Goal: Task Accomplishment & Management: Manage account settings

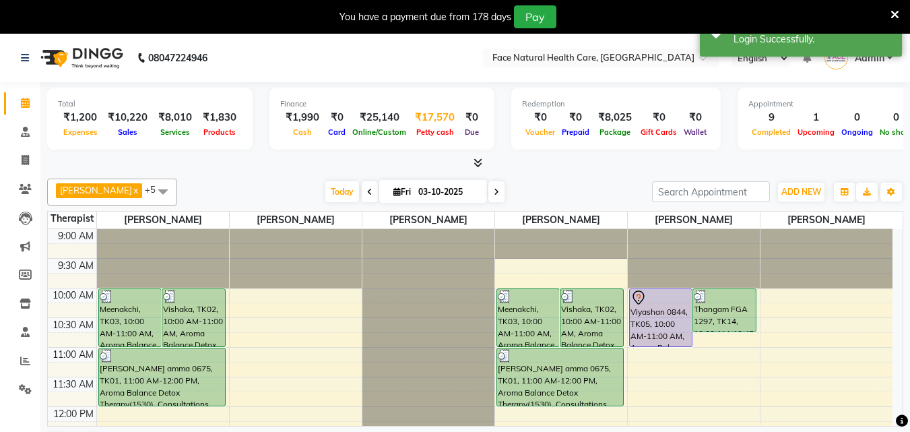
click at [416, 117] on div "₹17,570" at bounding box center [435, 117] width 51 height 15
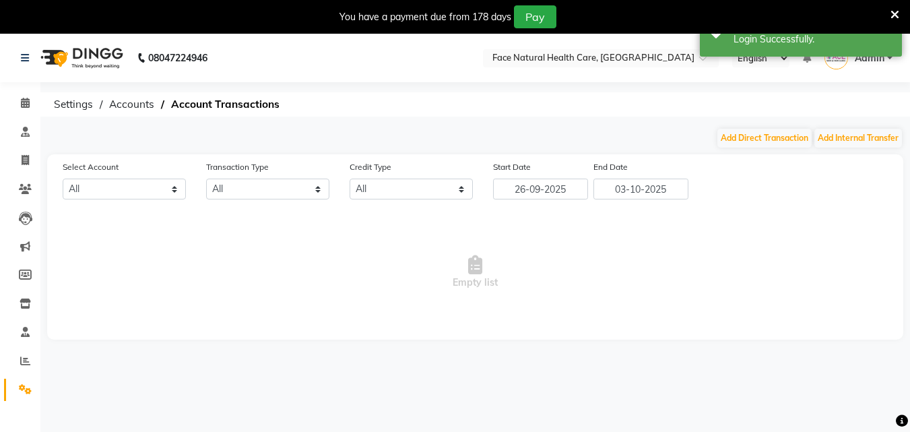
select select "4610"
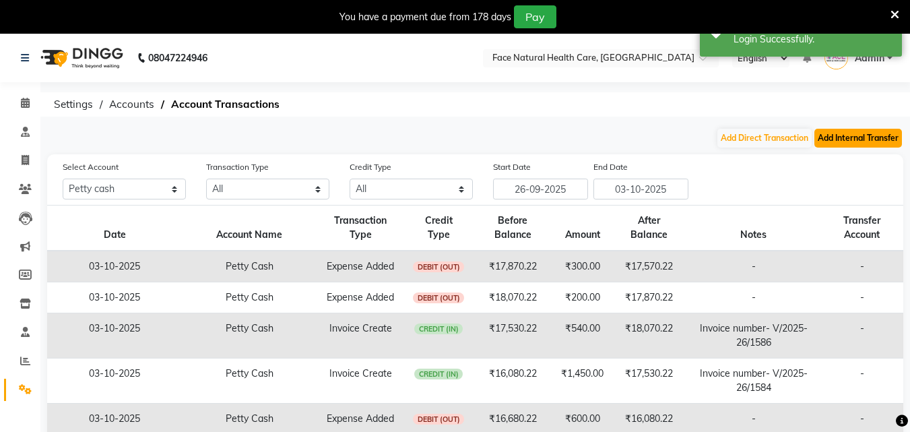
click at [818, 132] on button "Add Internal Transfer" at bounding box center [859, 138] width 88 height 19
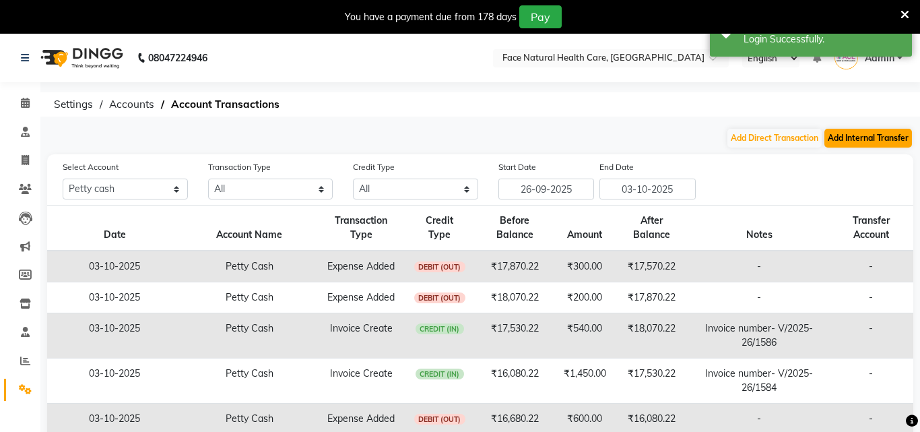
select select "internal transfer"
select select "4610"
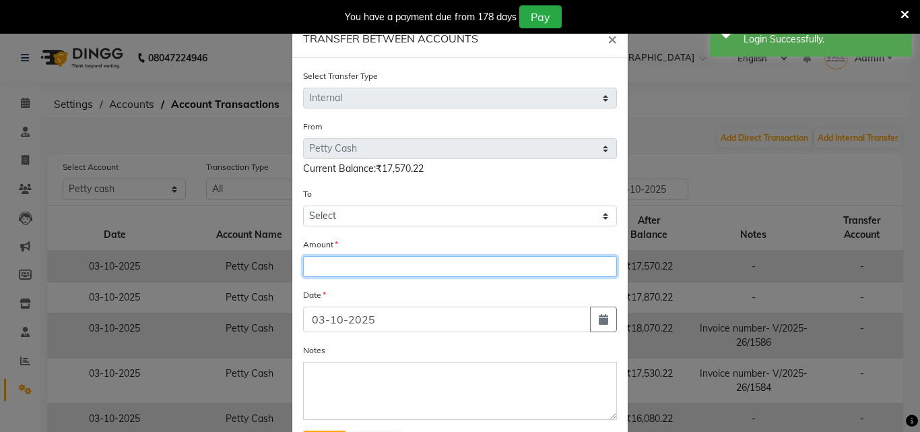
click at [372, 274] on input "number" at bounding box center [460, 266] width 314 height 21
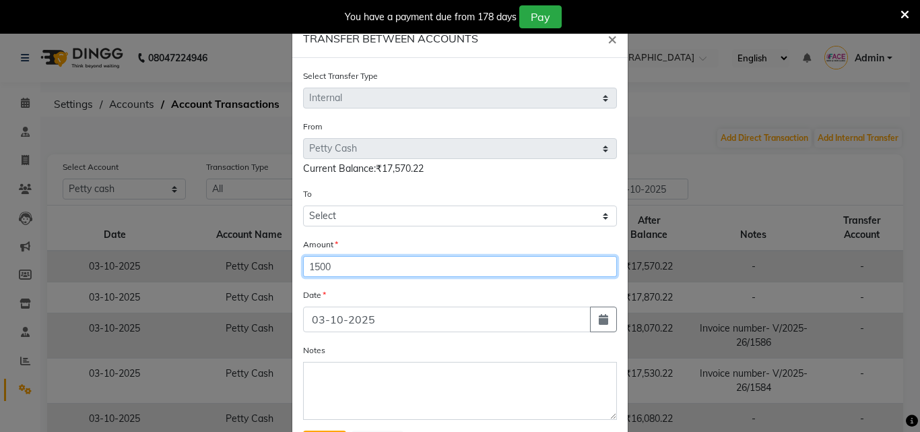
type input "1500"
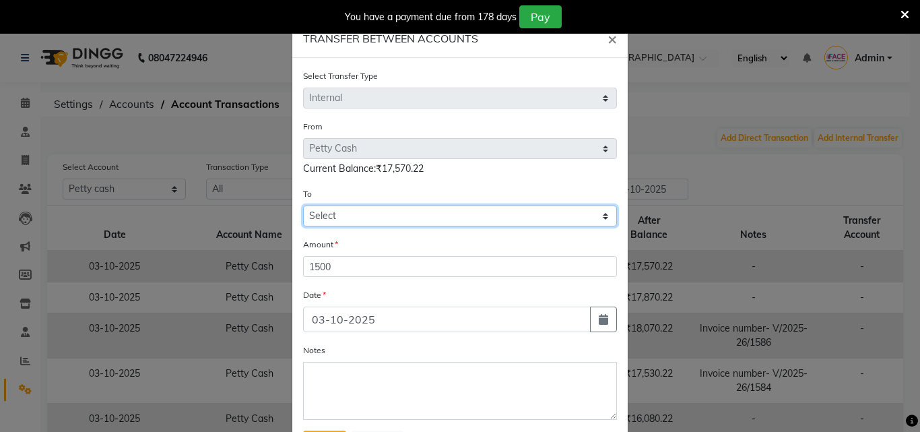
click at [586, 212] on select "Select Petty Cash Axis Bank 7303 Cash In Hand Cash To Accounts" at bounding box center [460, 216] width 314 height 21
click at [303, 206] on select "Select Petty Cash Axis Bank 7303 Cash In Hand Cash To Accounts" at bounding box center [460, 216] width 314 height 21
click at [596, 224] on select "Select Petty Cash Axis Bank 7303 Cash In Hand Cash To Accounts" at bounding box center [460, 216] width 314 height 21
select select "5054"
click at [303, 206] on select "Select Petty Cash Axis Bank 7303 Cash In Hand Cash To Accounts" at bounding box center [460, 216] width 314 height 21
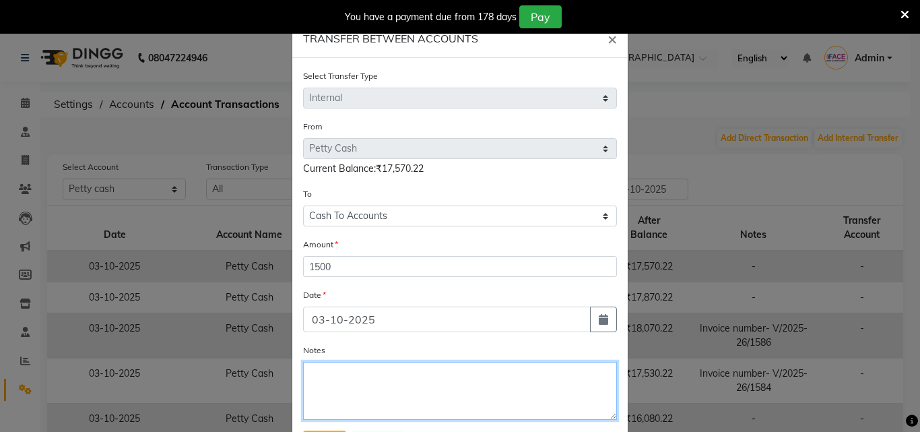
click at [431, 394] on textarea "Notes" at bounding box center [460, 391] width 314 height 58
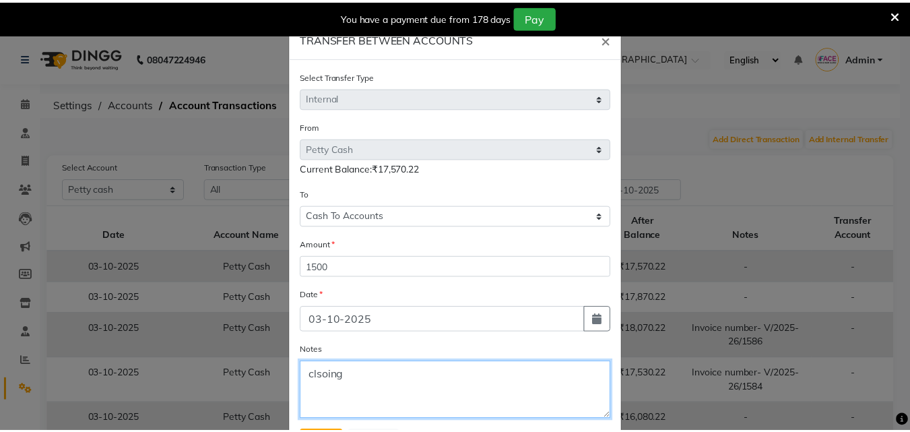
scroll to position [65, 0]
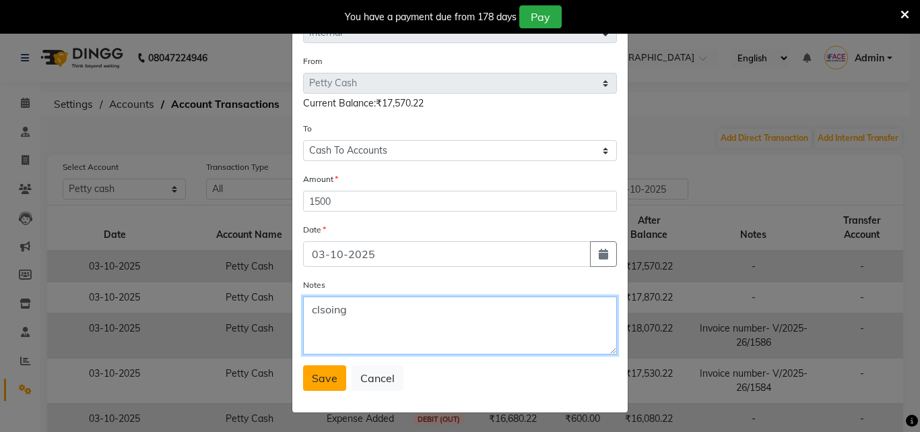
type textarea "clsoing"
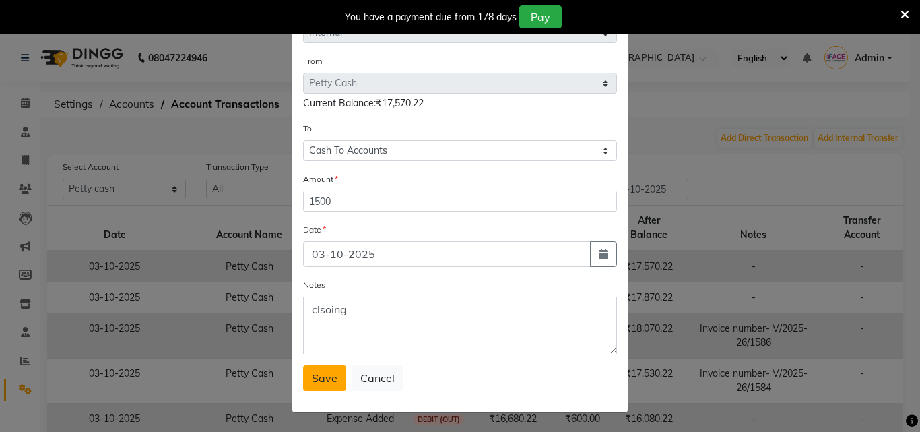
click at [312, 389] on button "Save" at bounding box center [324, 378] width 43 height 26
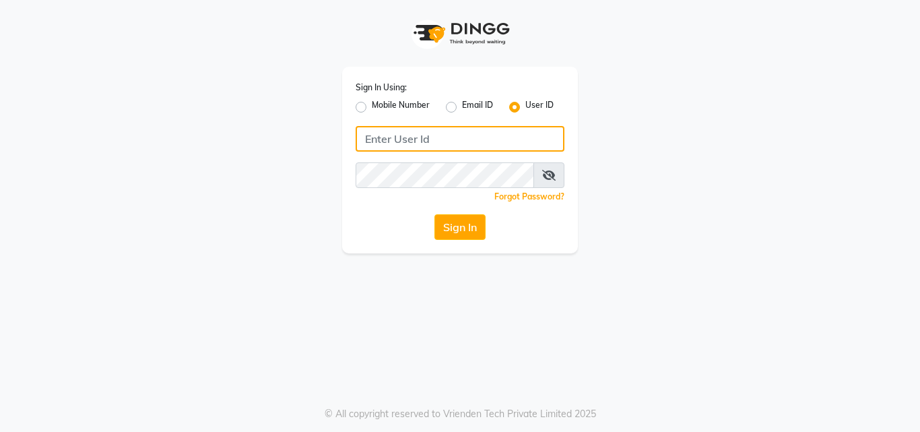
type input "face123"
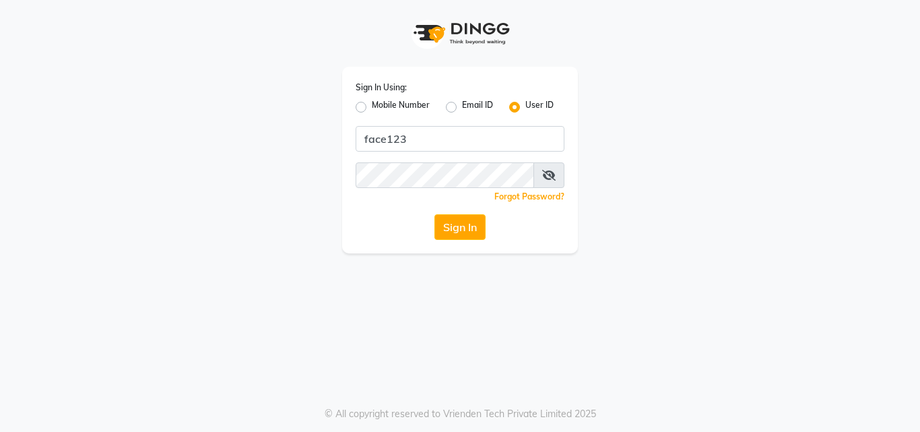
click at [372, 107] on label "Mobile Number" at bounding box center [401, 107] width 58 height 16
click at [372, 107] on input "Mobile Number" at bounding box center [376, 103] width 9 height 9
radio input "true"
radio input "false"
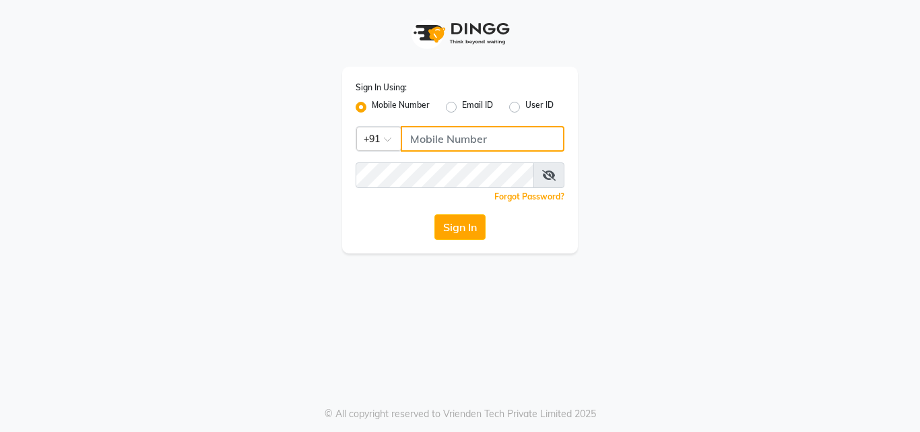
click at [478, 134] on input "Username" at bounding box center [483, 139] width 164 height 26
type input "9655301000"
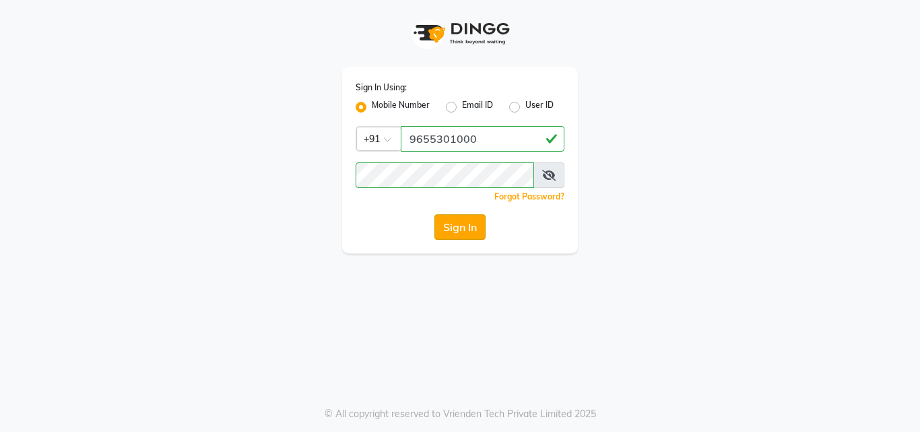
click at [474, 235] on button "Sign In" at bounding box center [460, 227] width 51 height 26
